Goal: Task Accomplishment & Management: Use online tool/utility

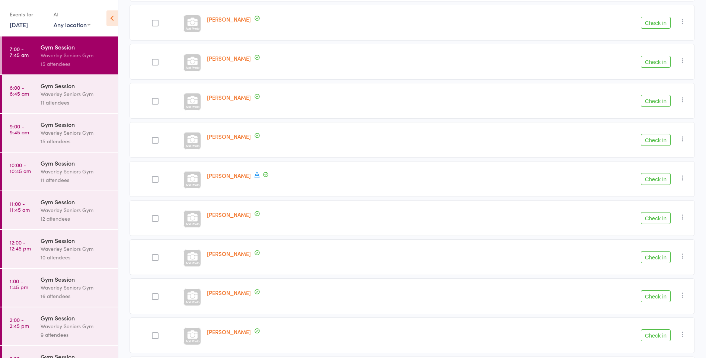
scroll to position [202, 0]
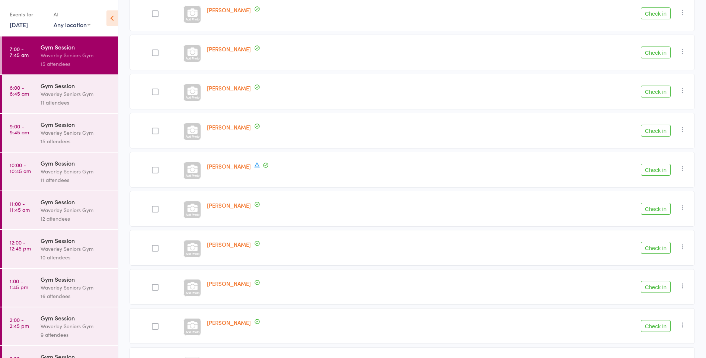
click at [656, 206] on button "Check in" at bounding box center [656, 209] width 30 height 12
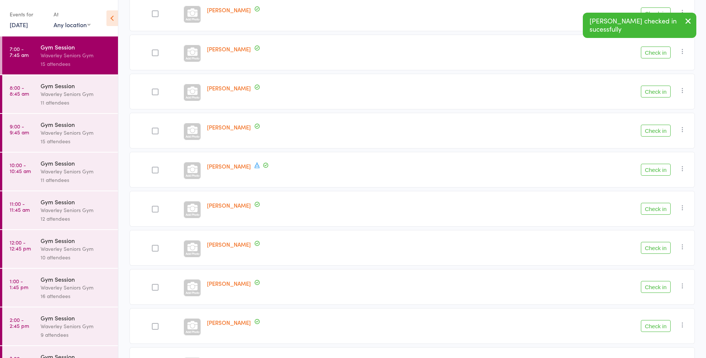
click at [663, 284] on button "Check in" at bounding box center [656, 287] width 30 height 12
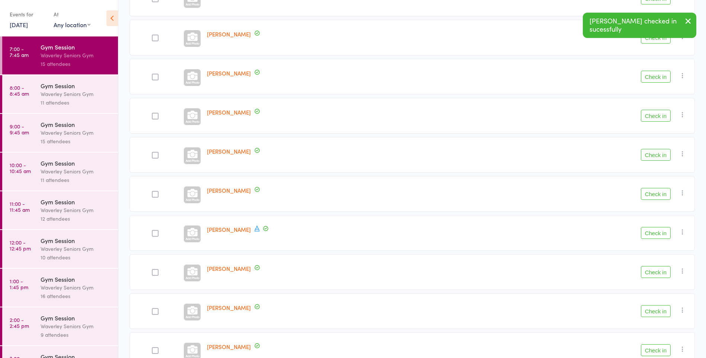
scroll to position [139, 0]
click at [660, 79] on button "Check in" at bounding box center [656, 76] width 30 height 12
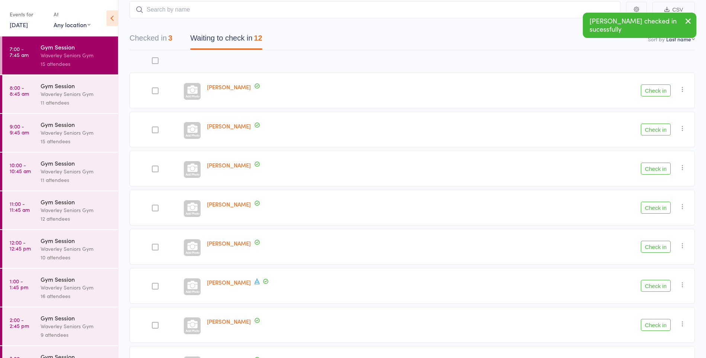
scroll to position [46, 0]
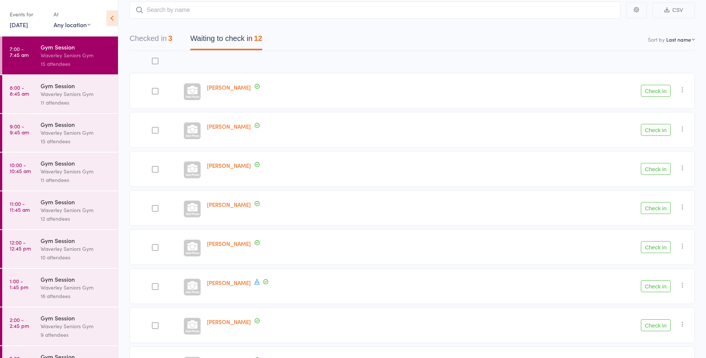
click at [515, 88] on div "Check in Check in Send message Add Note Add Task Add Flag Remove [PERSON_NAME] …" at bounding box center [583, 91] width 224 height 36
click at [652, 85] on button "Check in" at bounding box center [656, 91] width 30 height 12
click at [154, 132] on div at bounding box center [155, 130] width 7 height 7
click at [153, 128] on input "checkbox" at bounding box center [153, 128] width 0 height 0
click at [656, 133] on button "Check in" at bounding box center [656, 130] width 30 height 12
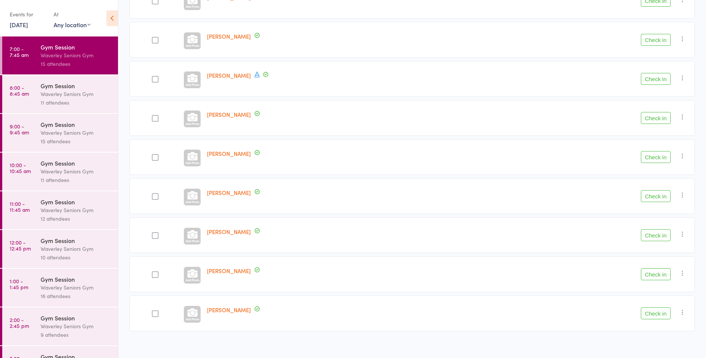
scroll to position [182, 0]
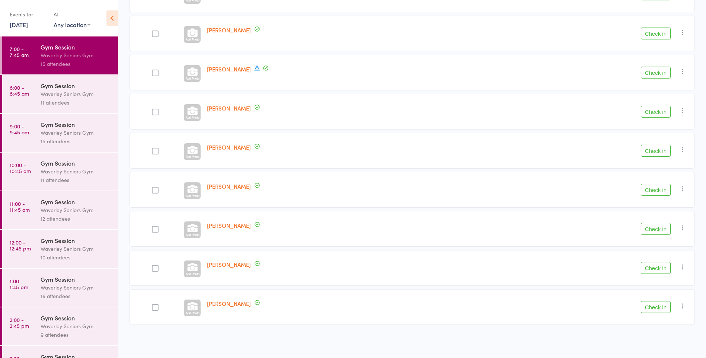
click at [648, 308] on button "Check in" at bounding box center [656, 307] width 30 height 12
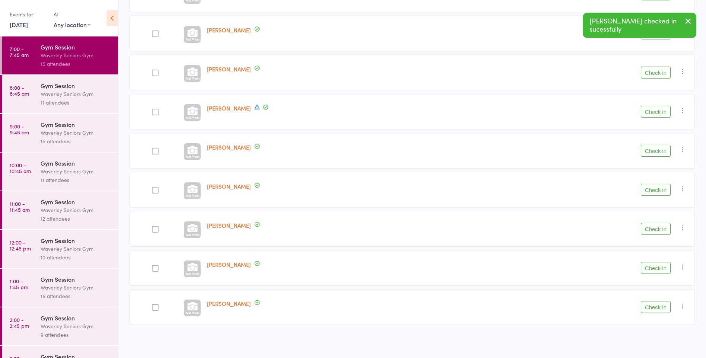
scroll to position [143, 0]
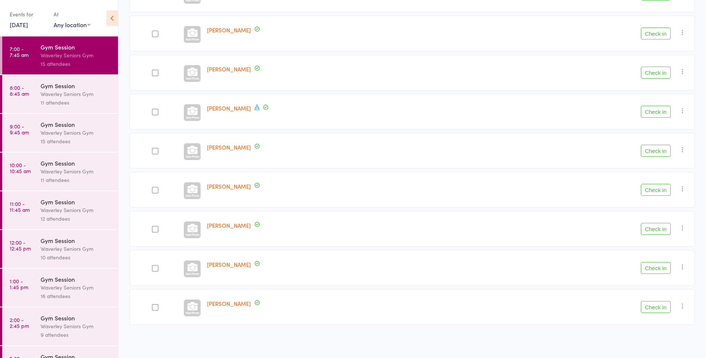
click at [654, 114] on button "Check in" at bounding box center [656, 112] width 30 height 12
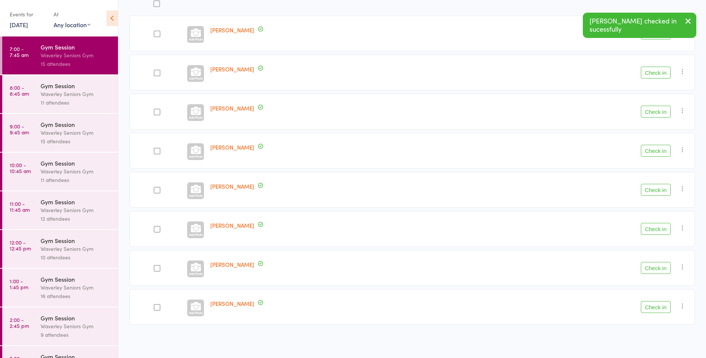
scroll to position [103, 0]
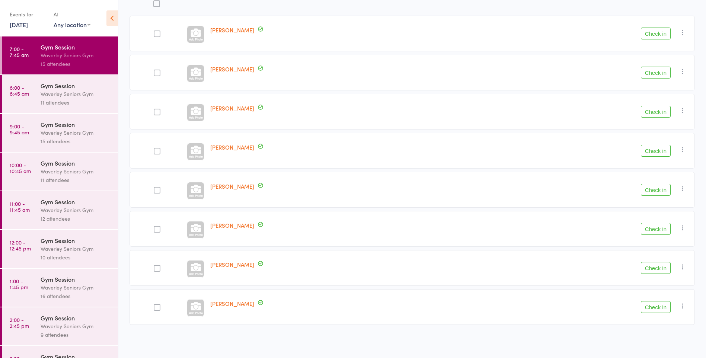
click at [654, 265] on button "Check in" at bounding box center [656, 268] width 30 height 12
click at [657, 231] on button "Check in" at bounding box center [656, 229] width 30 height 12
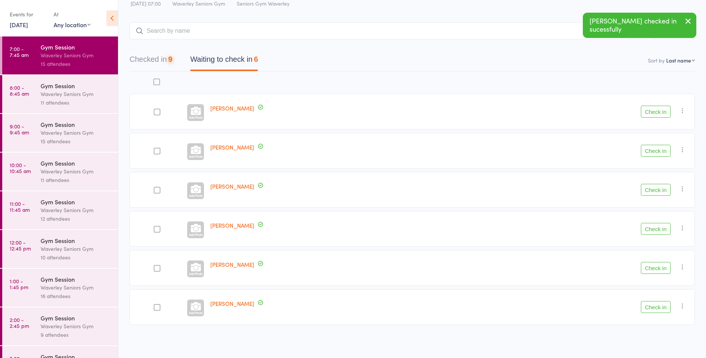
scroll to position [25, 0]
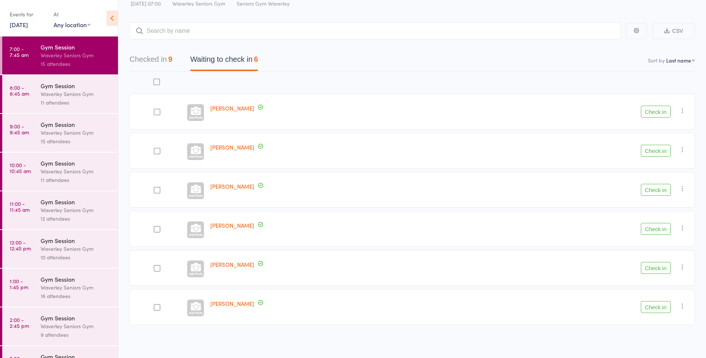
click at [657, 266] on button "Check in" at bounding box center [656, 268] width 30 height 12
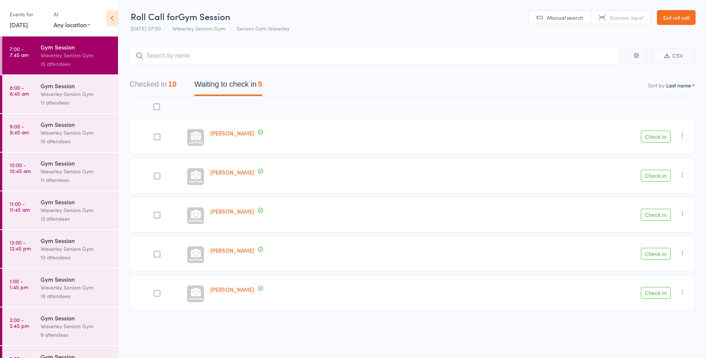
click at [645, 133] on button "Check in" at bounding box center [656, 137] width 30 height 12
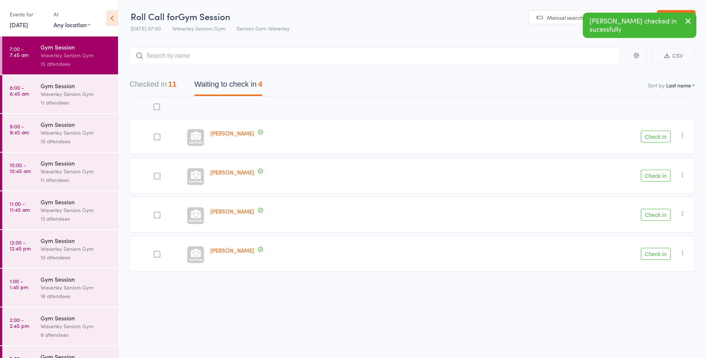
click at [644, 135] on button "Check in" at bounding box center [656, 137] width 30 height 12
click at [646, 135] on button "Check in" at bounding box center [656, 137] width 30 height 12
click at [651, 134] on button "Check in" at bounding box center [656, 137] width 30 height 12
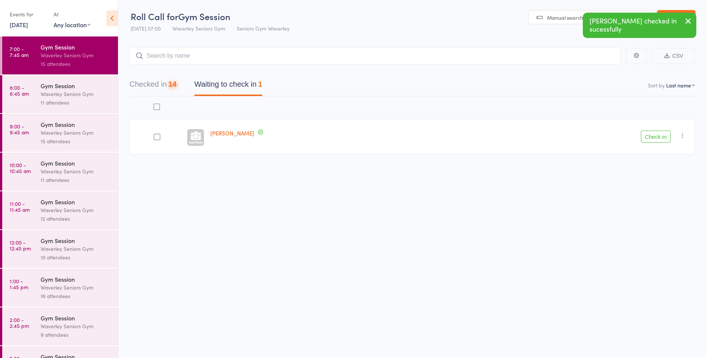
click at [649, 139] on button "Check in" at bounding box center [656, 137] width 30 height 12
